Goal: Information Seeking & Learning: Learn about a topic

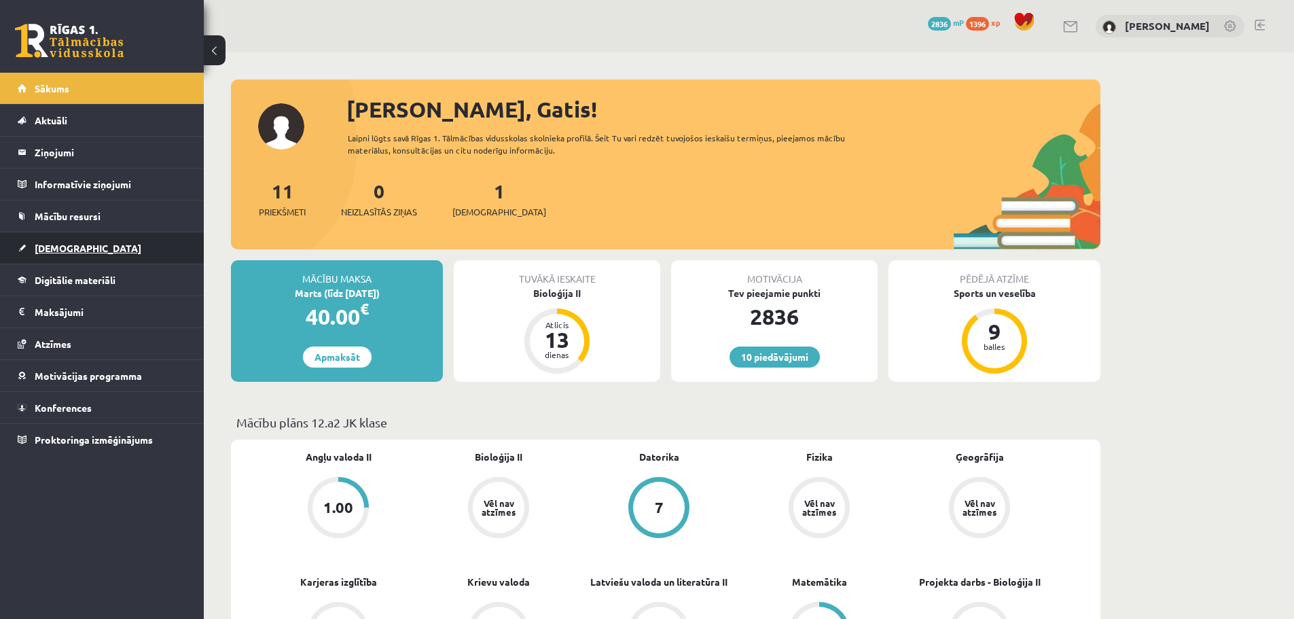
click at [123, 255] on link "[DEMOGRAPHIC_DATA]" at bounding box center [102, 247] width 169 height 31
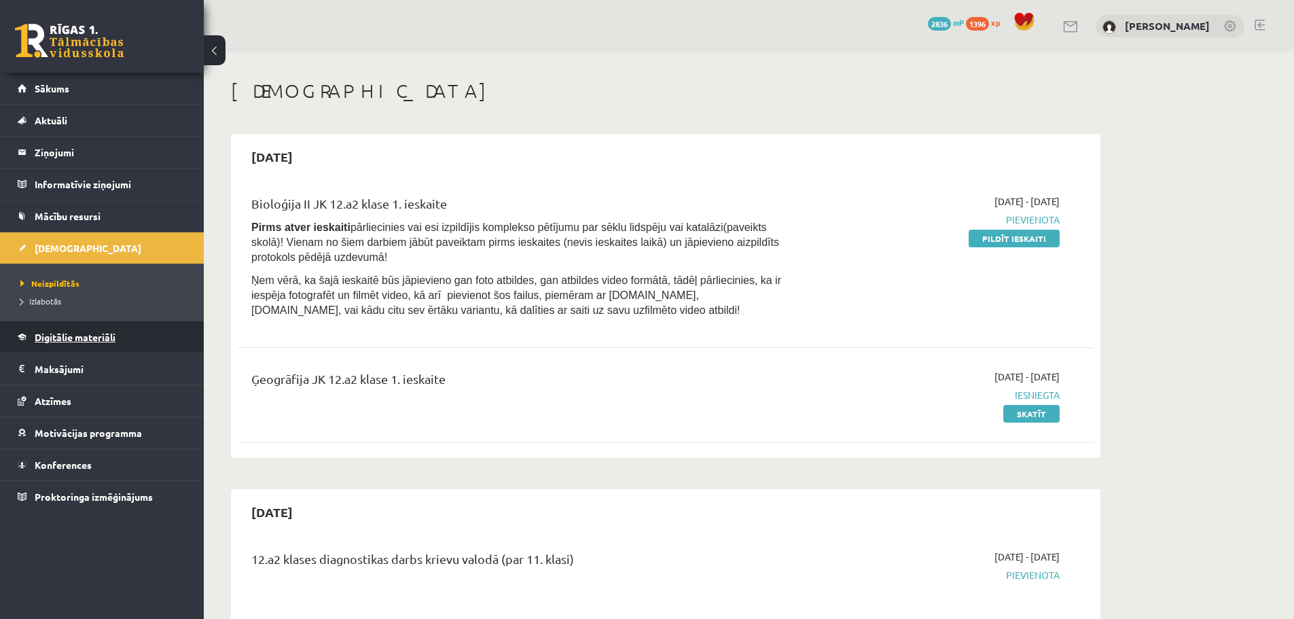
click at [132, 336] on link "Digitālie materiāli" at bounding box center [102, 336] width 169 height 31
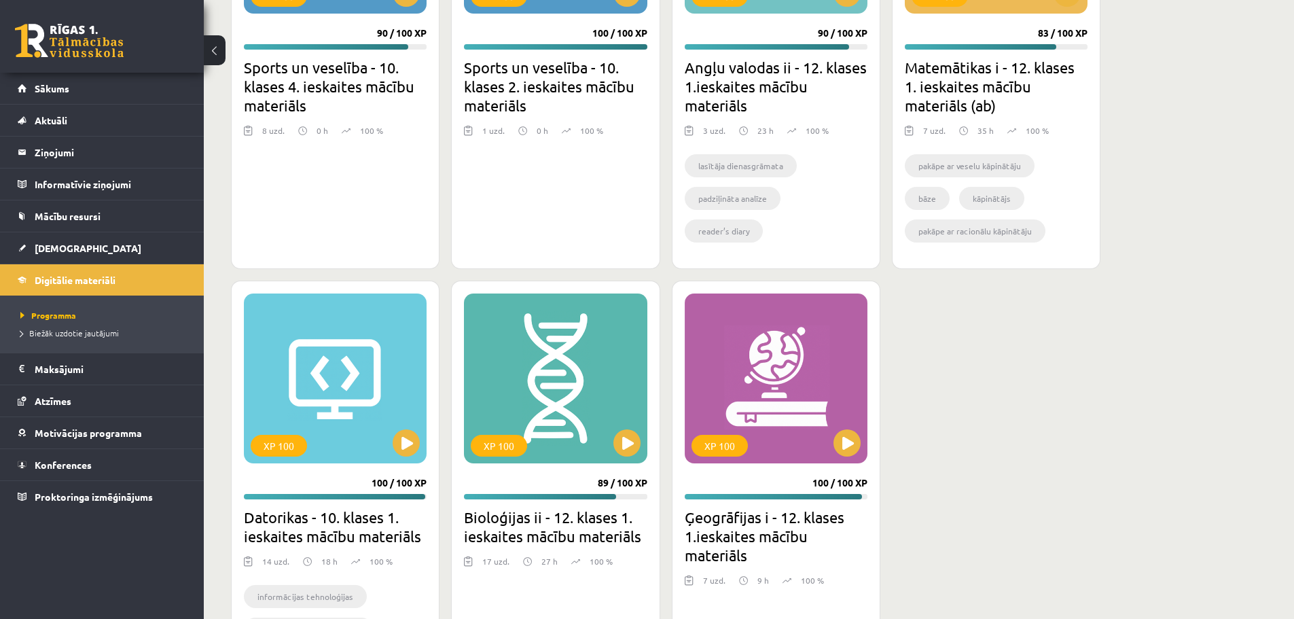
scroll to position [1602, 0]
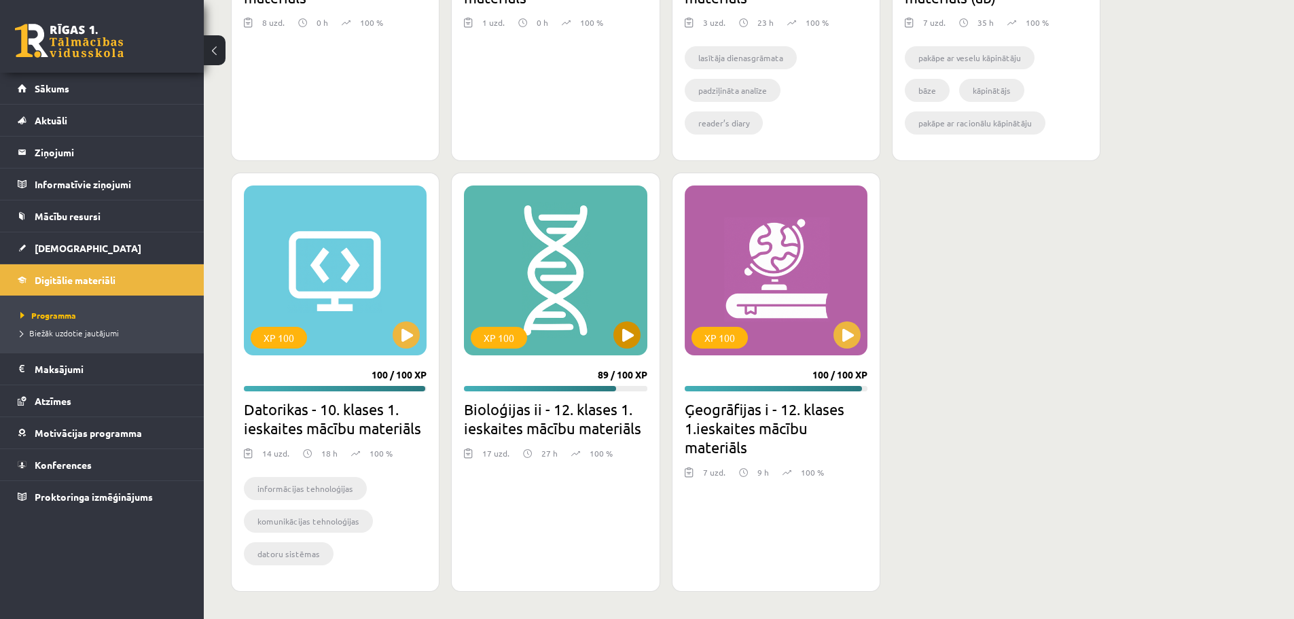
click at [573, 312] on div "XP 100" at bounding box center [555, 270] width 183 height 170
click at [579, 247] on div "XP 100" at bounding box center [555, 270] width 183 height 170
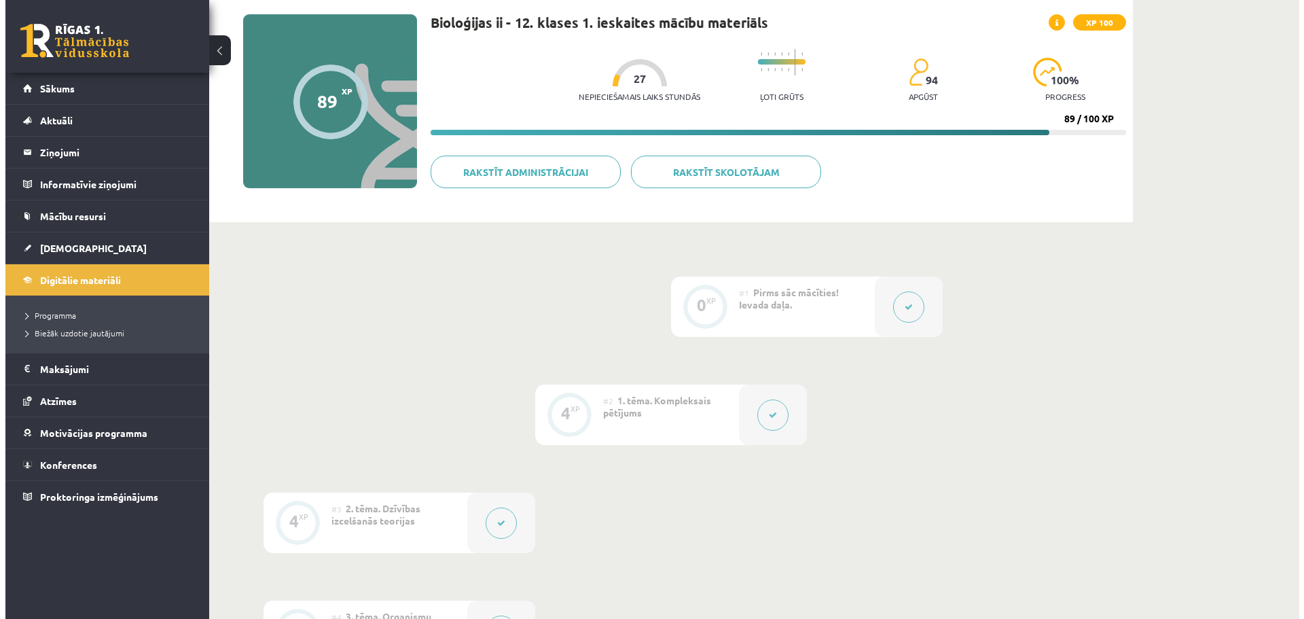
scroll to position [272, 0]
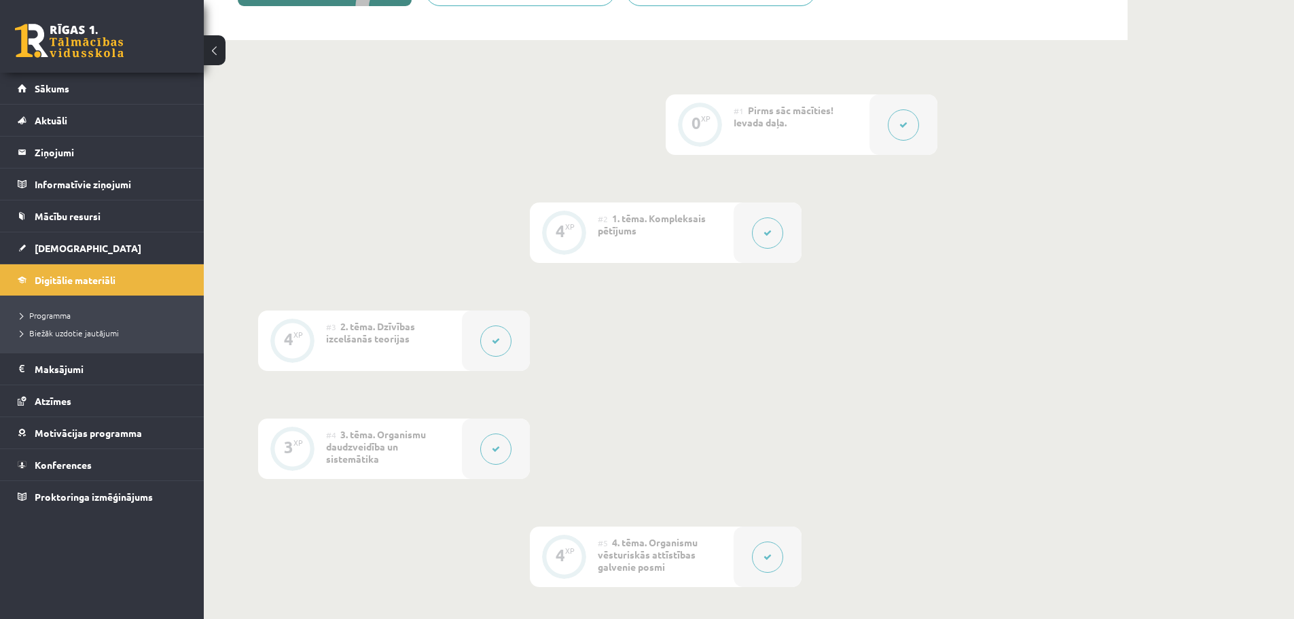
click at [762, 234] on button at bounding box center [767, 232] width 31 height 31
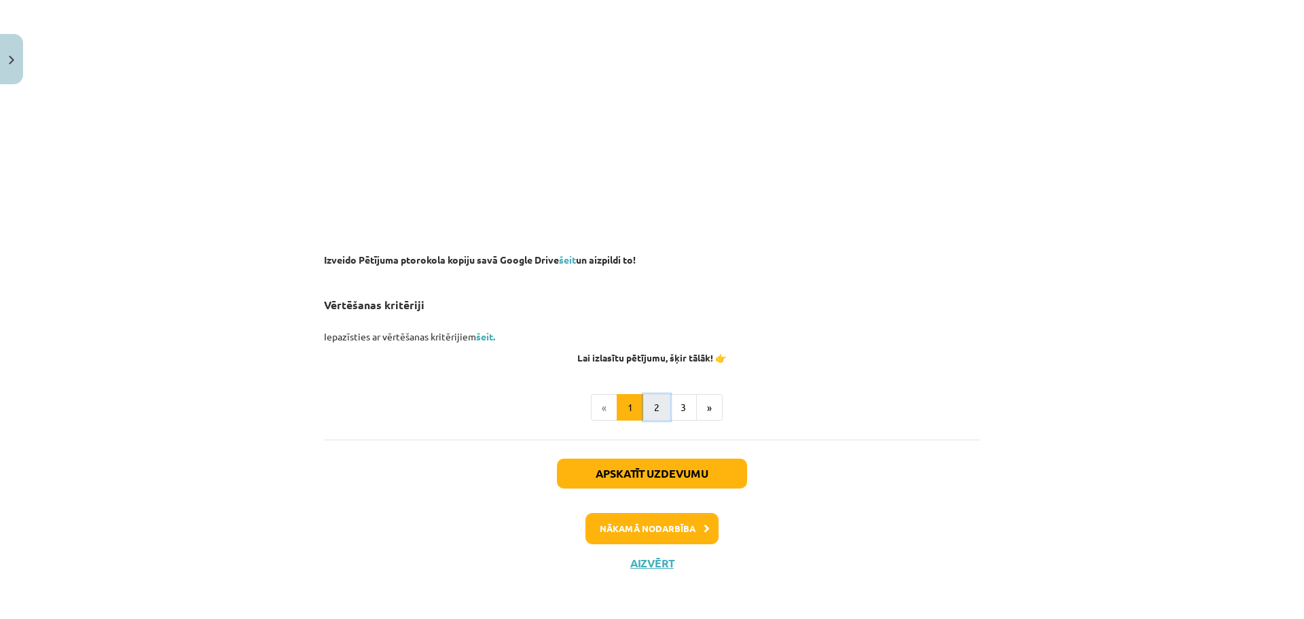
click at [655, 399] on button "2" at bounding box center [656, 407] width 27 height 27
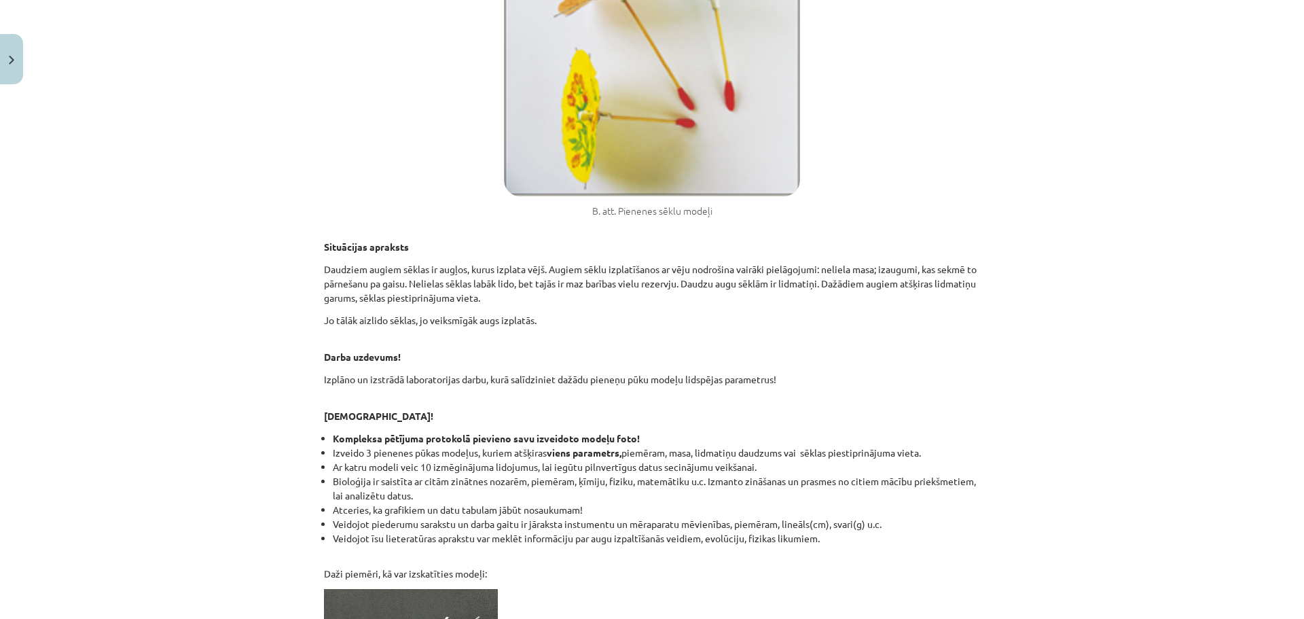
scroll to position [651, 0]
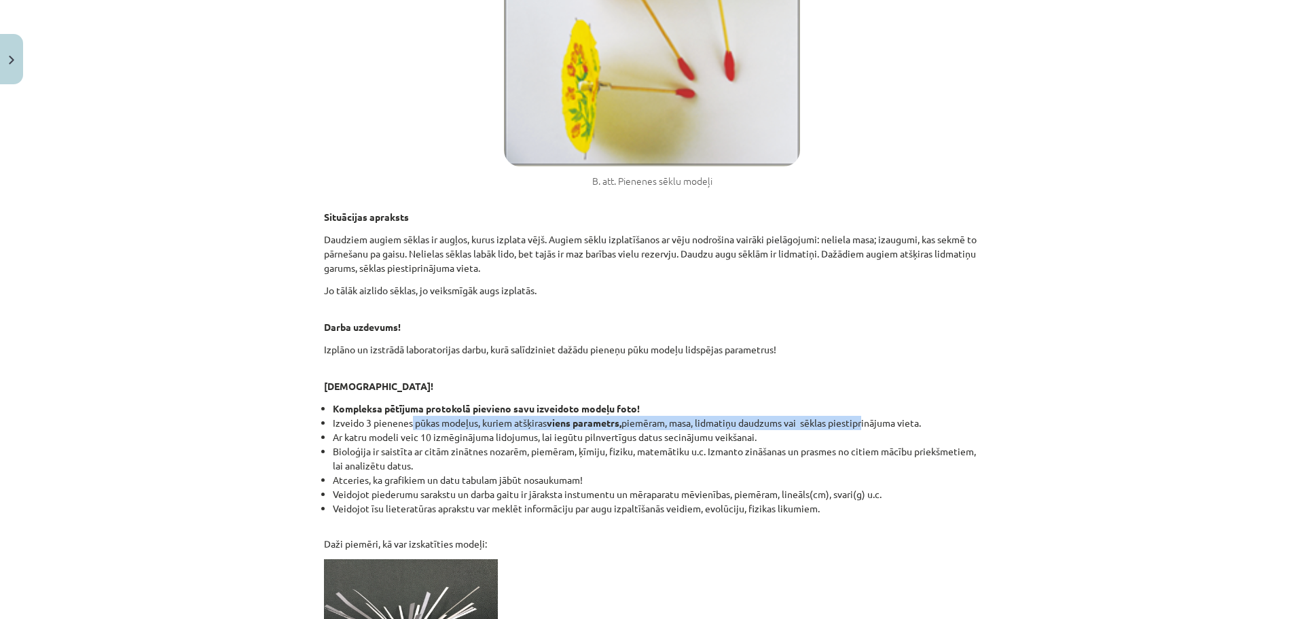
drag, startPoint x: 406, startPoint y: 421, endPoint x: 859, endPoint y: 431, distance: 453.8
click at [862, 427] on li "Izveido 3 pienenes pūkas modeļus, kuriem atšķiras viens parametrs, piemēram, ma…" at bounding box center [656, 423] width 647 height 14
click at [844, 433] on li "Ar katru modeli veic 10 izmēginājuma lidojumus, lai iegūtu pilnvertīgus datus s…" at bounding box center [656, 437] width 647 height 14
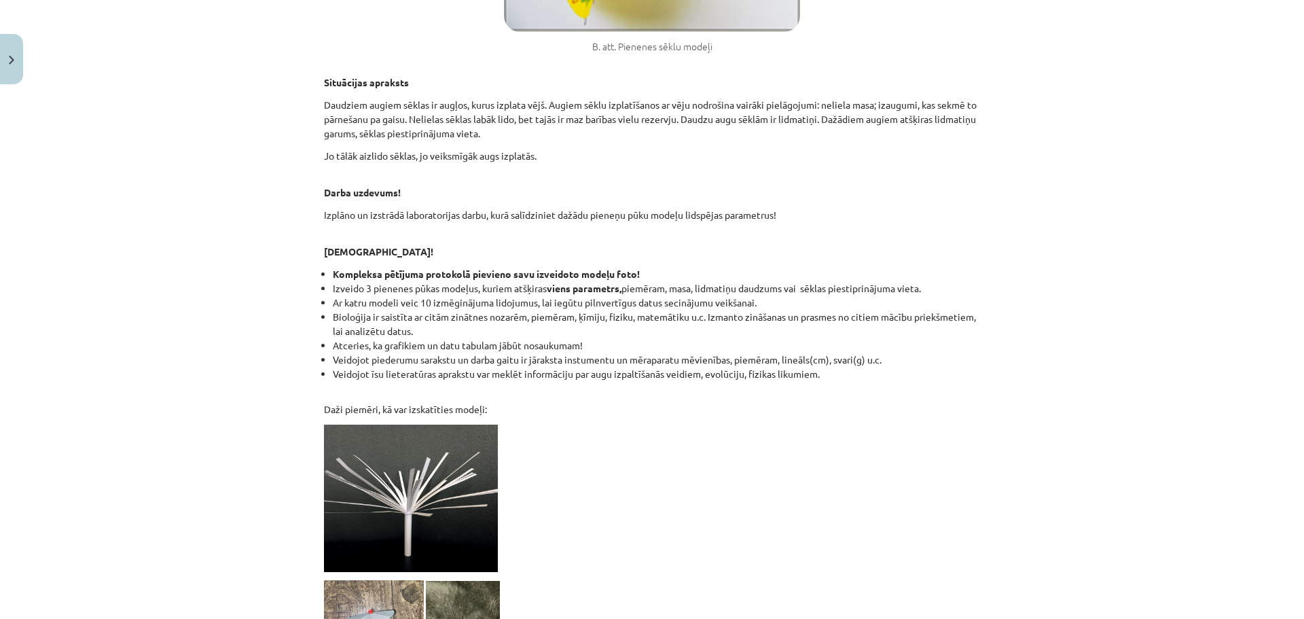
scroll to position [787, 0]
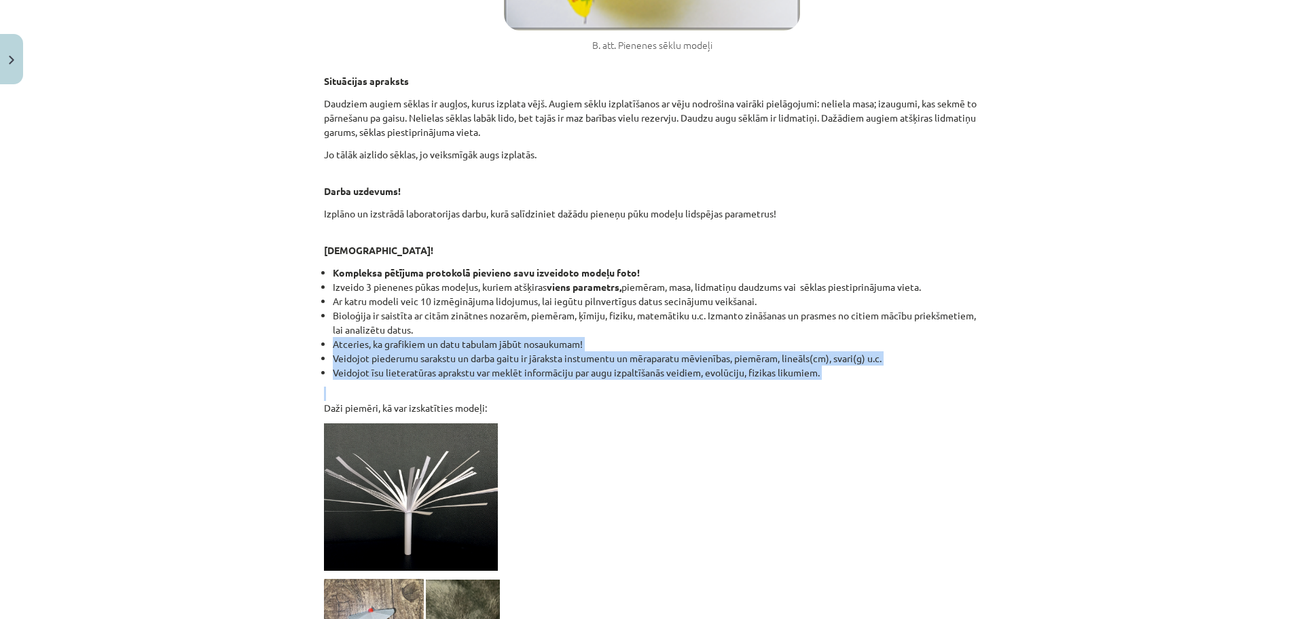
drag, startPoint x: 327, startPoint y: 341, endPoint x: 842, endPoint y: 380, distance: 516.4
click at [842, 380] on div "Kompleksais pētījums 1.variants ”Sēklu lidspēju ietekmējošie faktori” Bieži vie…" at bounding box center [652, 84] width 656 height 1255
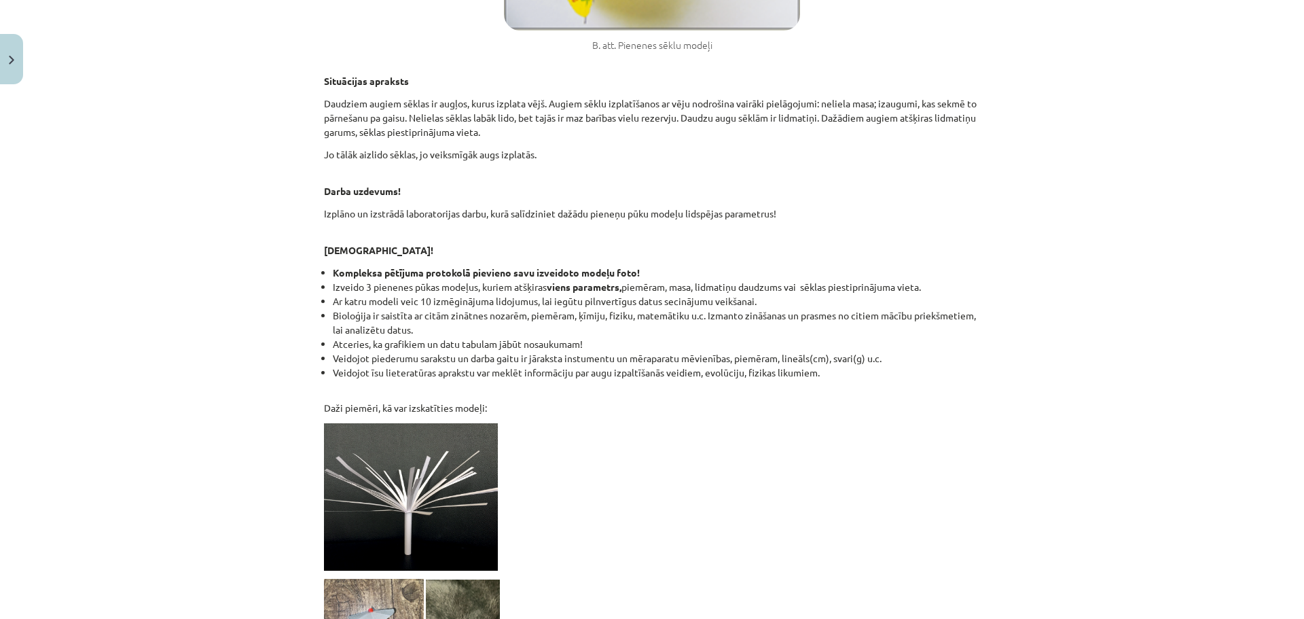
click at [773, 408] on p "Daži piemēri, kā var izskatīties modeļi:" at bounding box center [652, 401] width 656 height 29
drag, startPoint x: 480, startPoint y: 371, endPoint x: 807, endPoint y: 382, distance: 326.9
click at [807, 382] on div "Kompleksais pētījums 1.variants ”Sēklu lidspēju ietekmējošie faktori” Bieži vie…" at bounding box center [652, 84] width 656 height 1255
click at [738, 402] on p "Daži piemēri, kā var izskatīties modeļi:" at bounding box center [652, 401] width 656 height 29
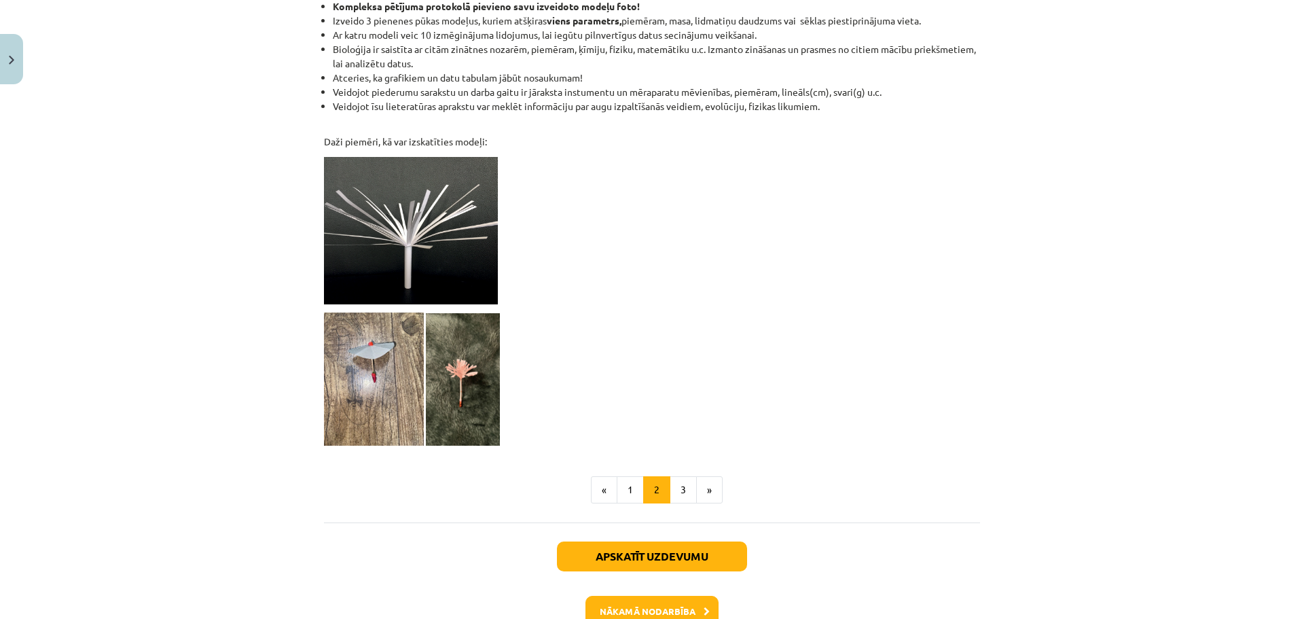
scroll to position [1058, 0]
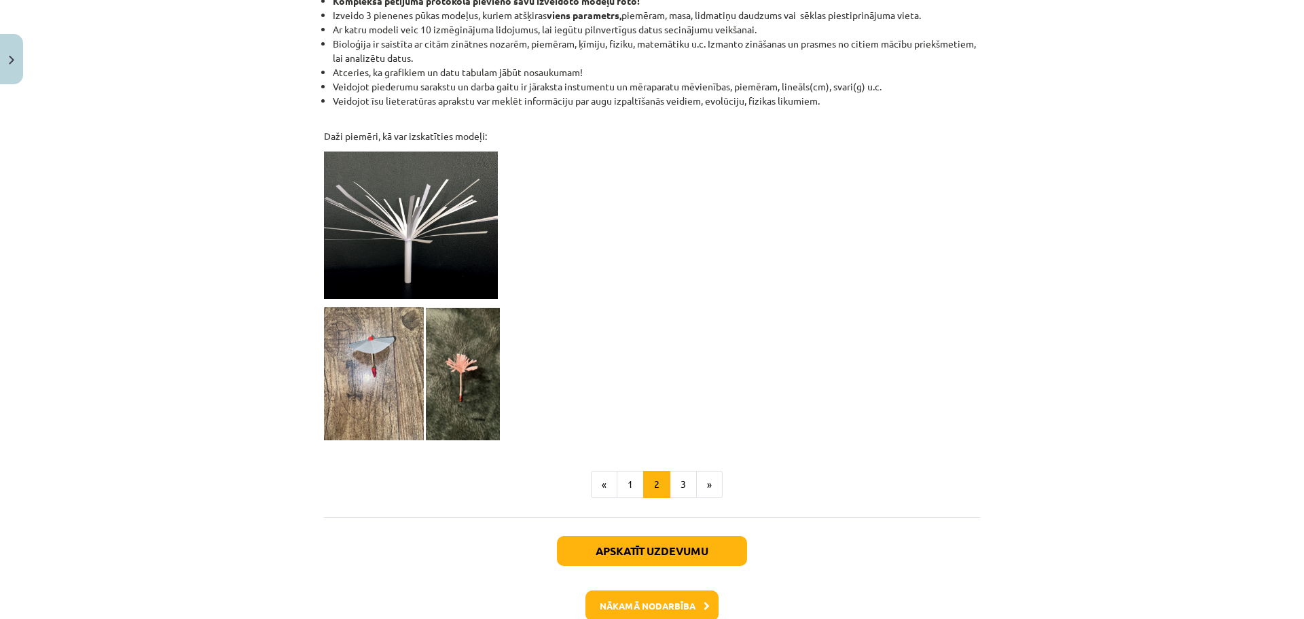
click at [388, 346] on img at bounding box center [374, 373] width 100 height 133
click at [405, 247] on img at bounding box center [411, 224] width 174 height 147
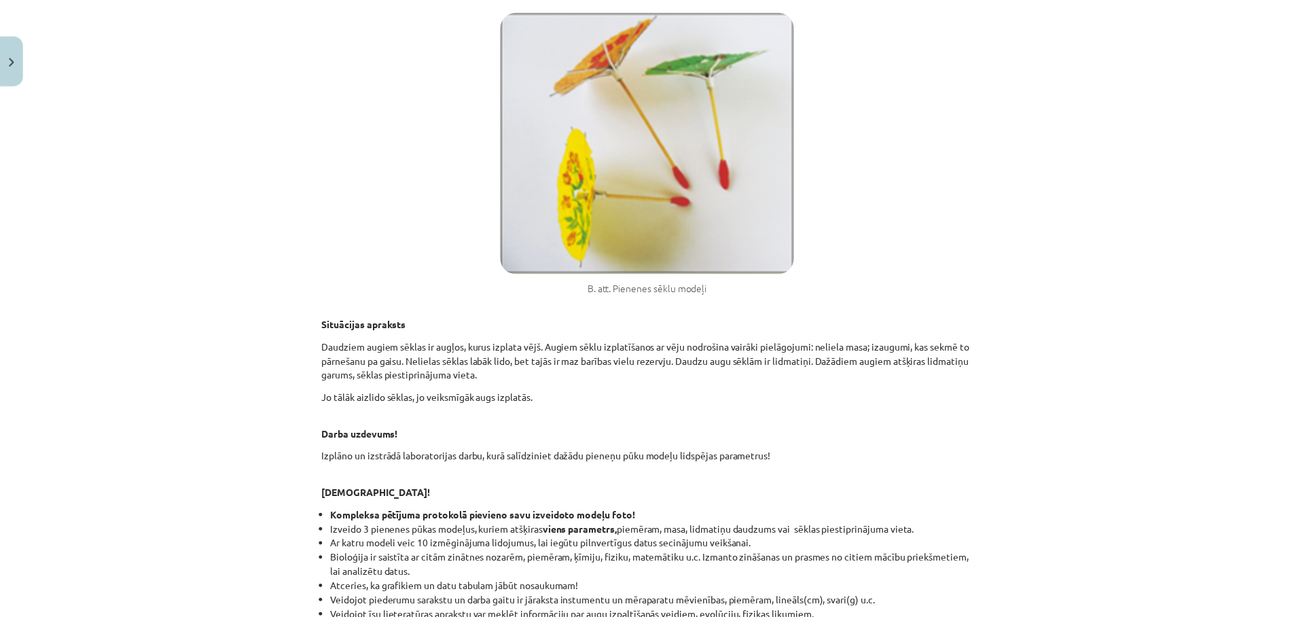
scroll to position [1087, 0]
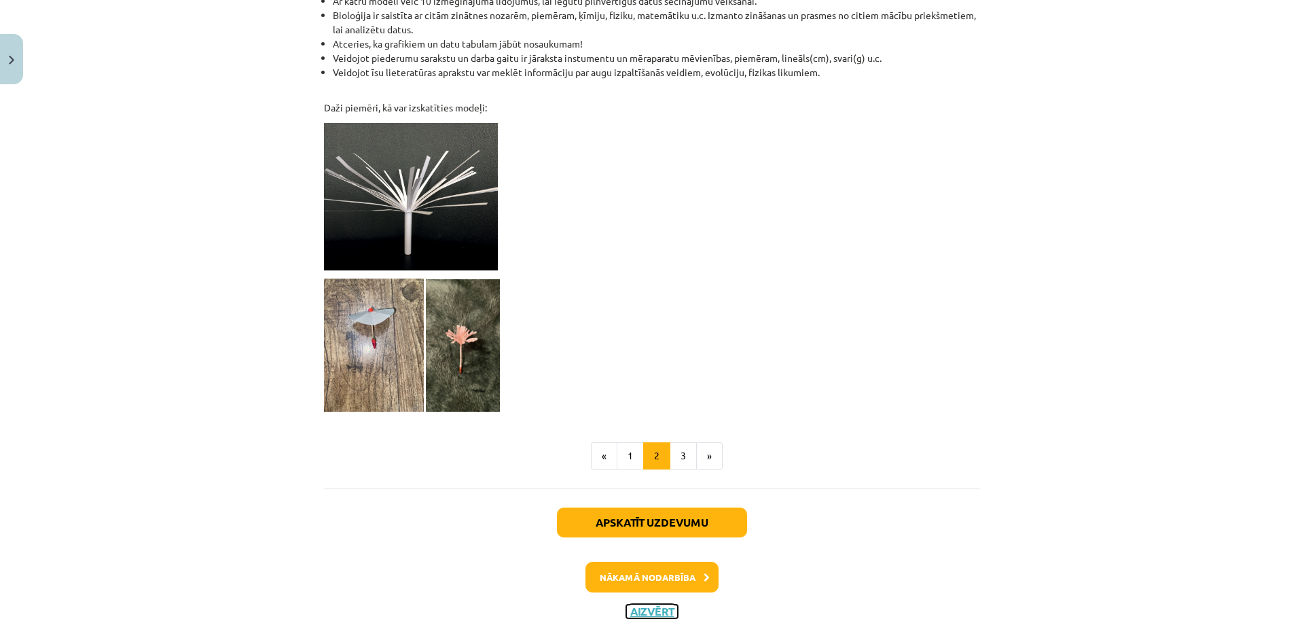
click at [638, 615] on button "Aizvērt" at bounding box center [652, 612] width 52 height 14
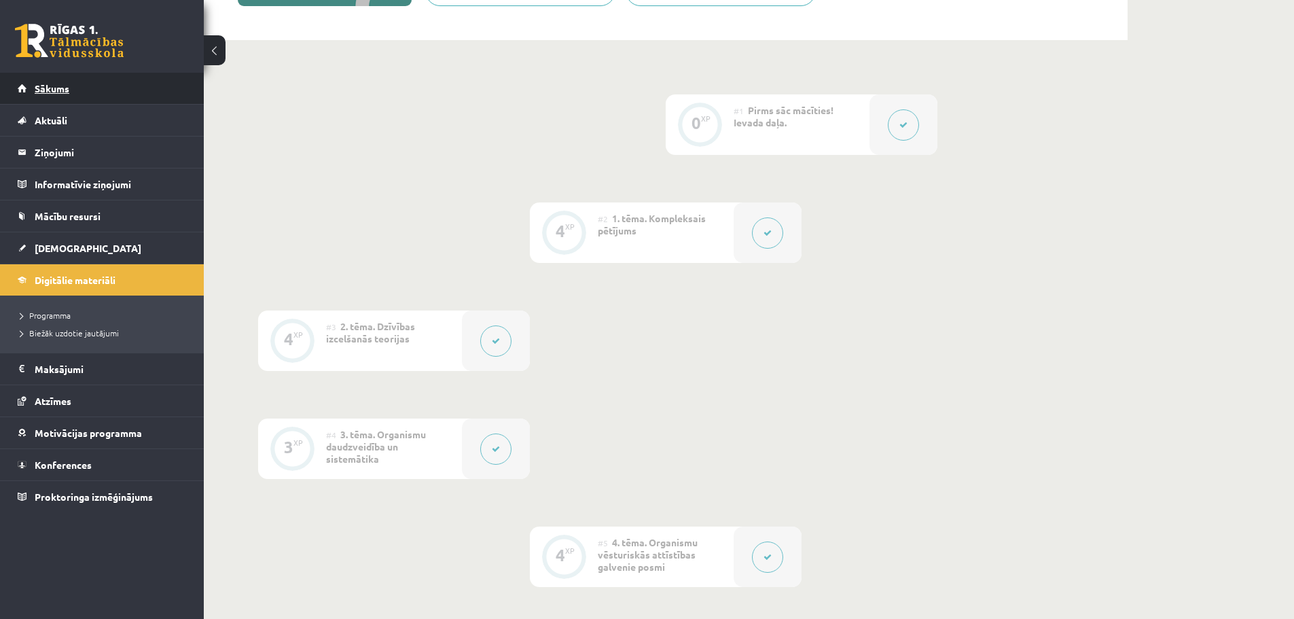
click at [130, 91] on link "Sākums" at bounding box center [102, 88] width 169 height 31
